Goal: Find contact information: Find contact information

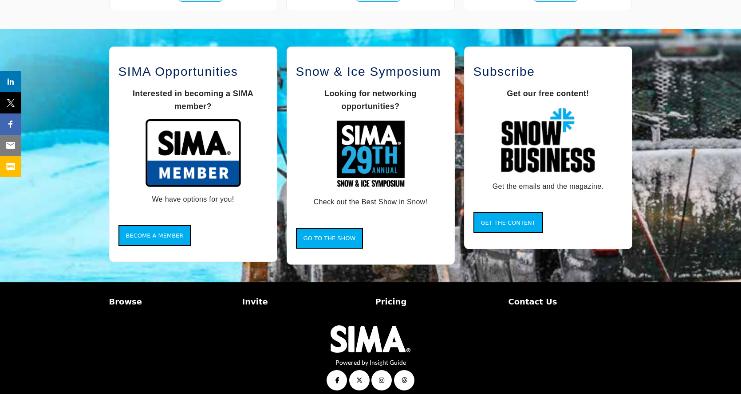
scroll to position [731, 0]
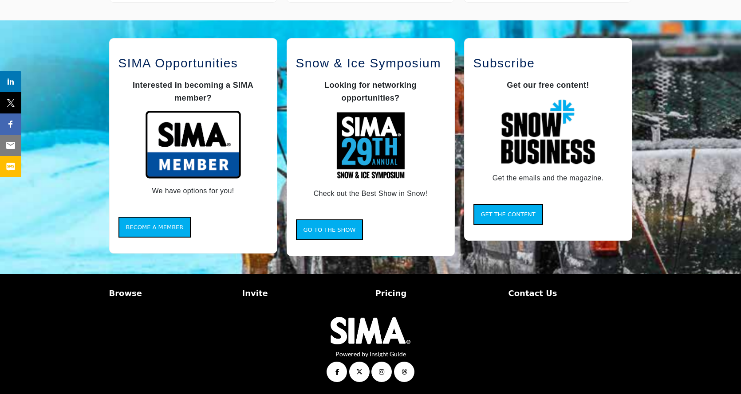
click at [526, 293] on p "Contact Us" at bounding box center [570, 293] width 124 height 12
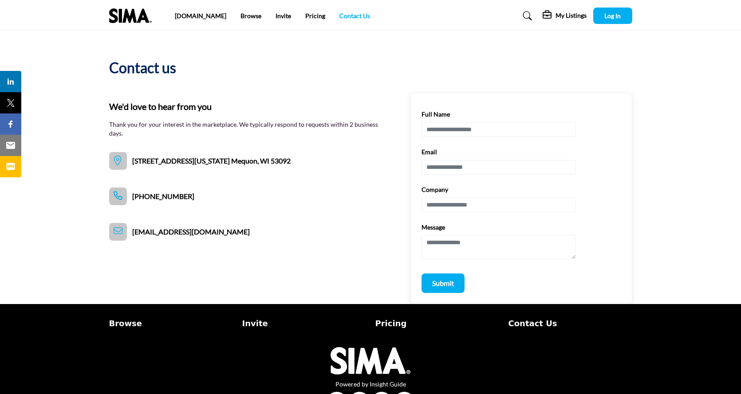
click at [339, 16] on link "Contact Us" at bounding box center [354, 16] width 31 height 8
